Goal: Transaction & Acquisition: Purchase product/service

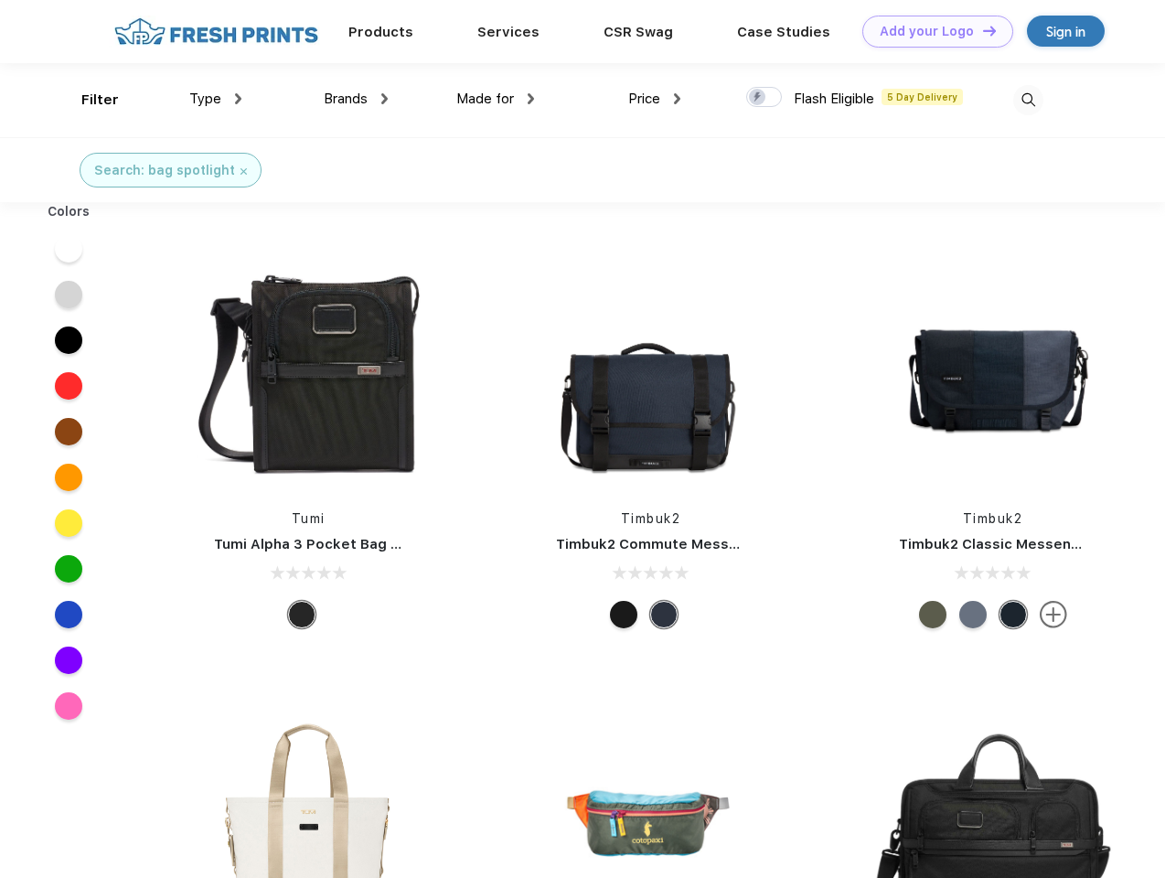
click at [931, 31] on link "Add your Logo Design Tool" at bounding box center [937, 32] width 151 height 32
click at [0, 0] on div "Design Tool" at bounding box center [0, 0] width 0 height 0
click at [981, 30] on link "Add your Logo Design Tool" at bounding box center [937, 32] width 151 height 32
click at [88, 100] on div "Filter" at bounding box center [99, 100] width 37 height 21
click at [216, 99] on span "Type" at bounding box center [205, 99] width 32 height 16
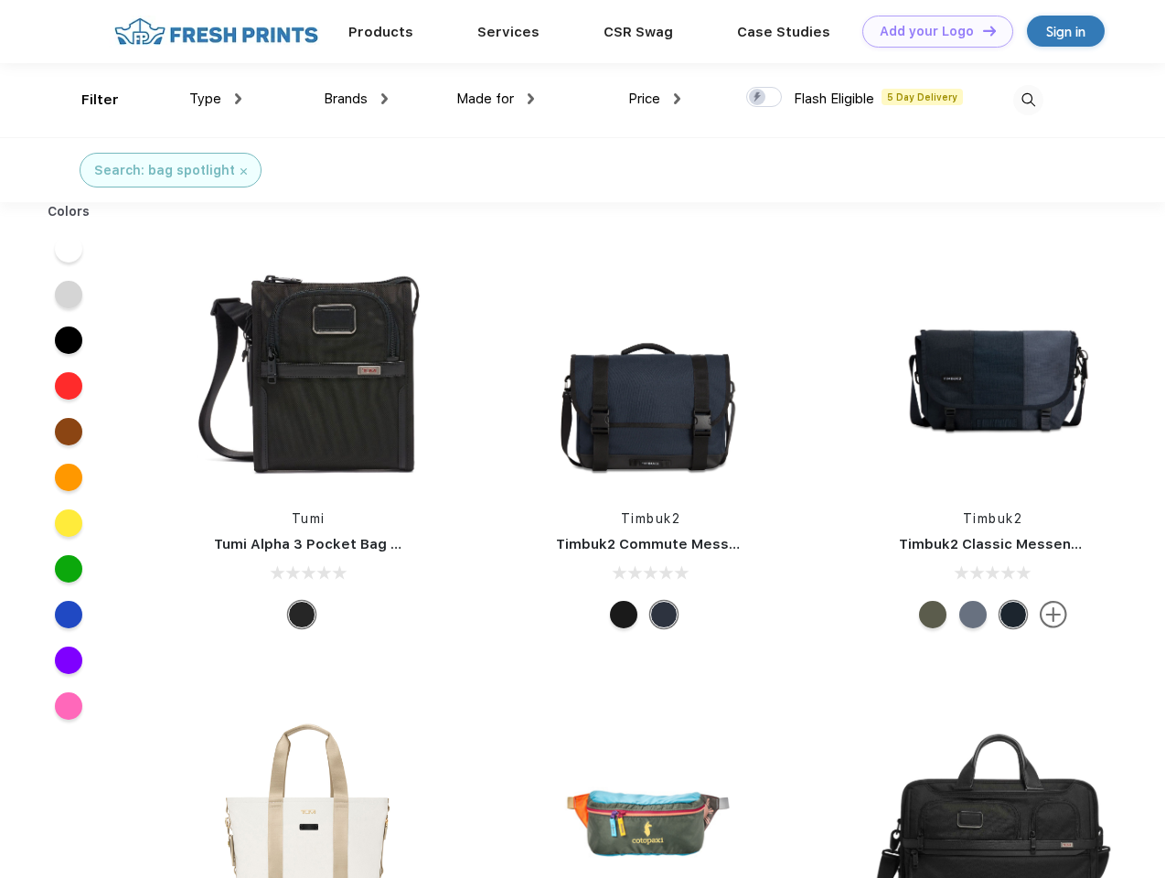
click at [356, 99] on span "Brands" at bounding box center [346, 99] width 44 height 16
click at [496, 99] on span "Made for" at bounding box center [485, 99] width 58 height 16
click at [655, 99] on span "Price" at bounding box center [644, 99] width 32 height 16
click at [765, 98] on div at bounding box center [764, 97] width 36 height 20
click at [758, 98] on input "checkbox" at bounding box center [752, 92] width 12 height 12
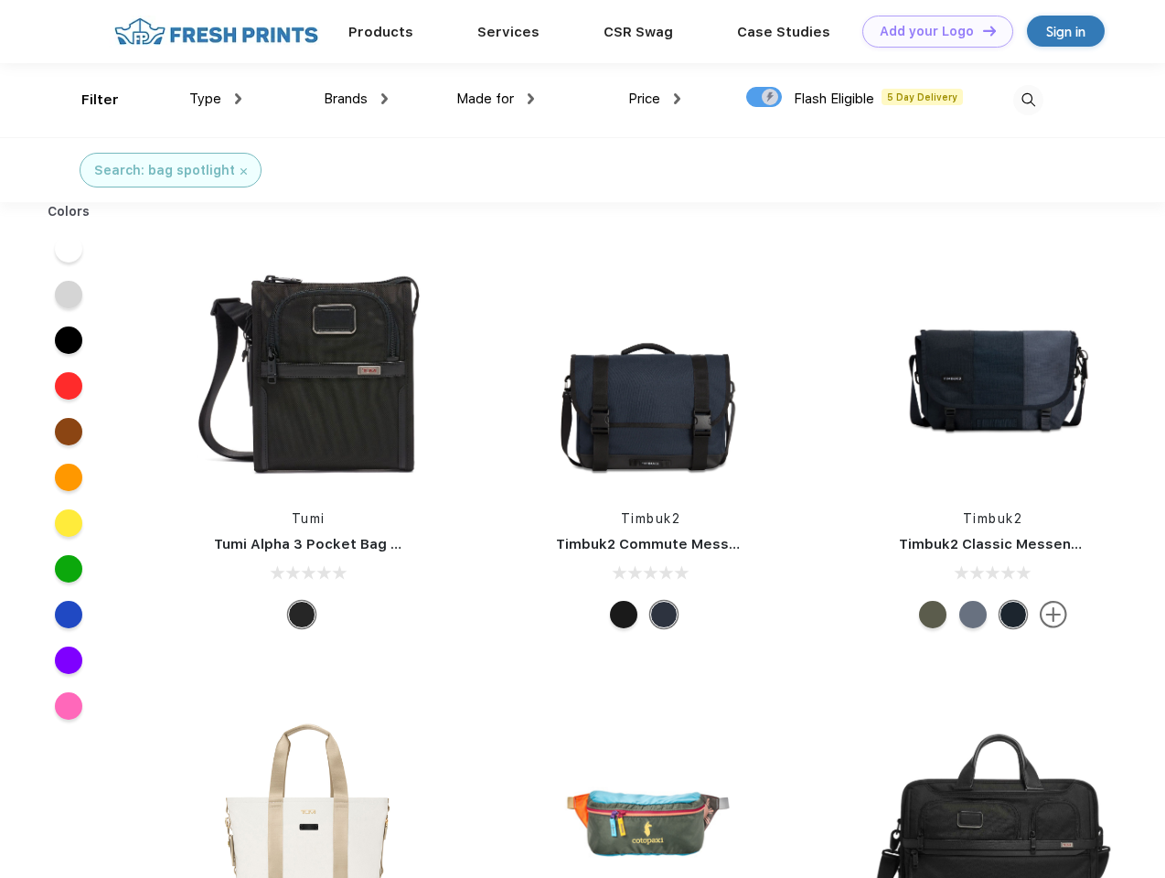
click at [1028, 100] on img at bounding box center [1028, 100] width 30 height 30
